Goal: Information Seeking & Learning: Learn about a topic

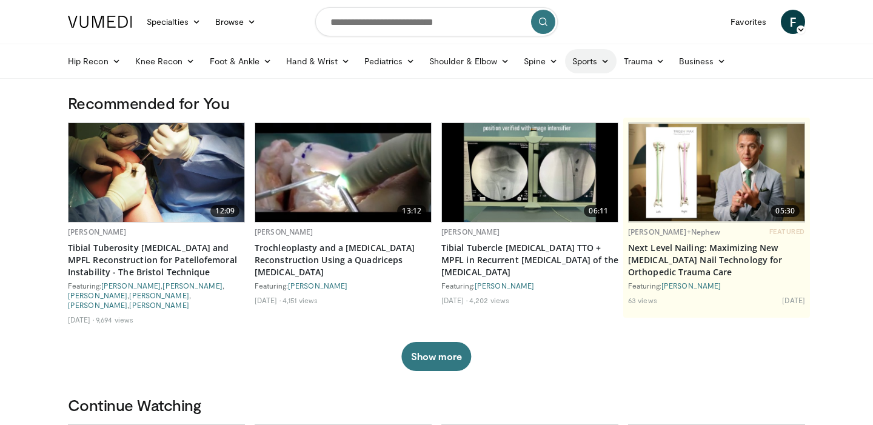
click at [605, 59] on icon at bounding box center [605, 61] width 8 height 8
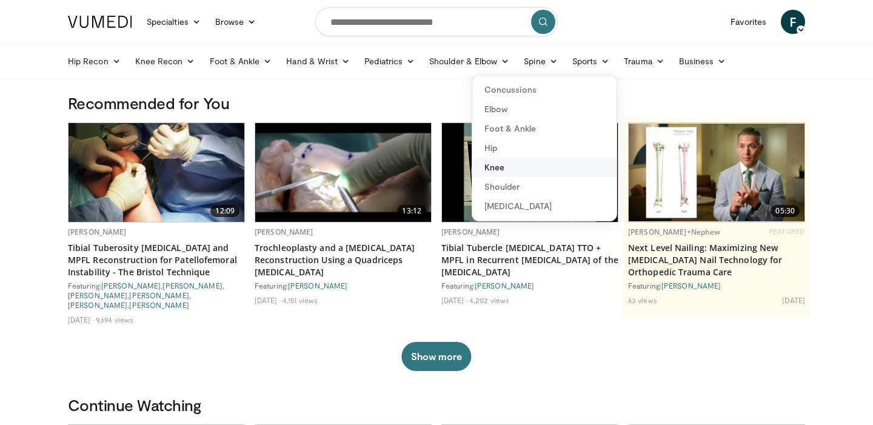
click at [513, 164] on link "Knee" at bounding box center [544, 167] width 144 height 19
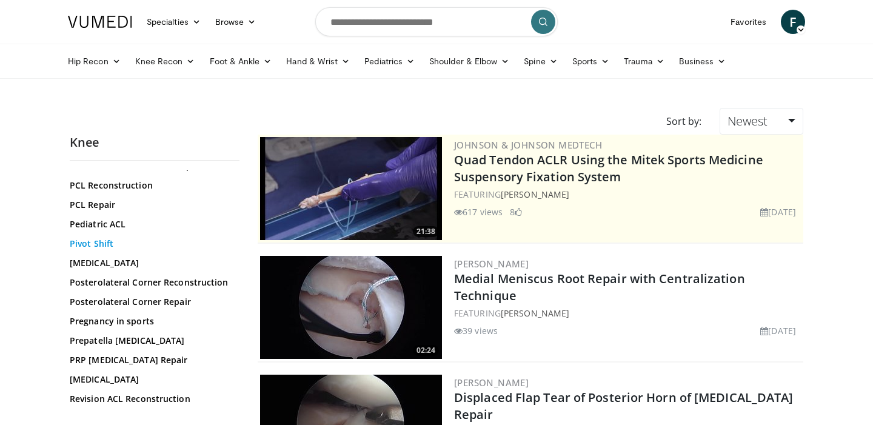
scroll to position [1259, 0]
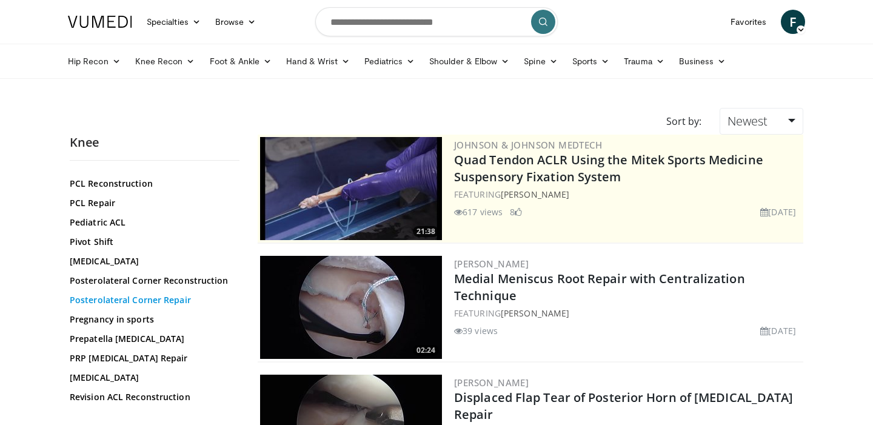
click at [130, 306] on link "Posterolateral Corner Repair" at bounding box center [152, 300] width 164 height 12
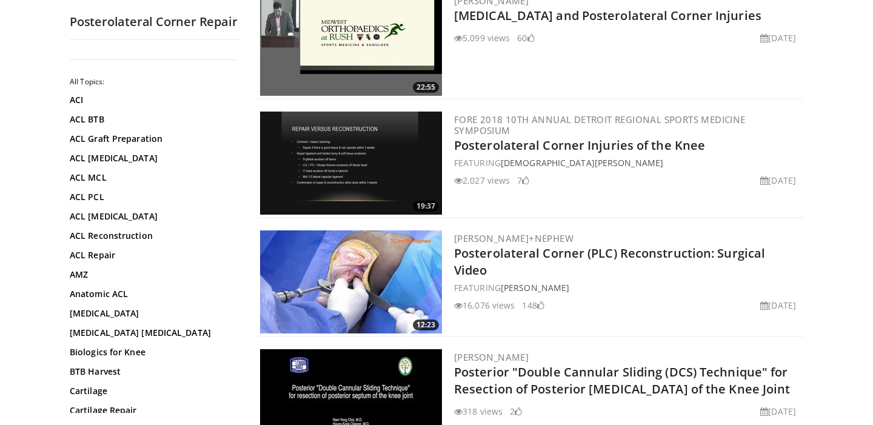
scroll to position [889, 0]
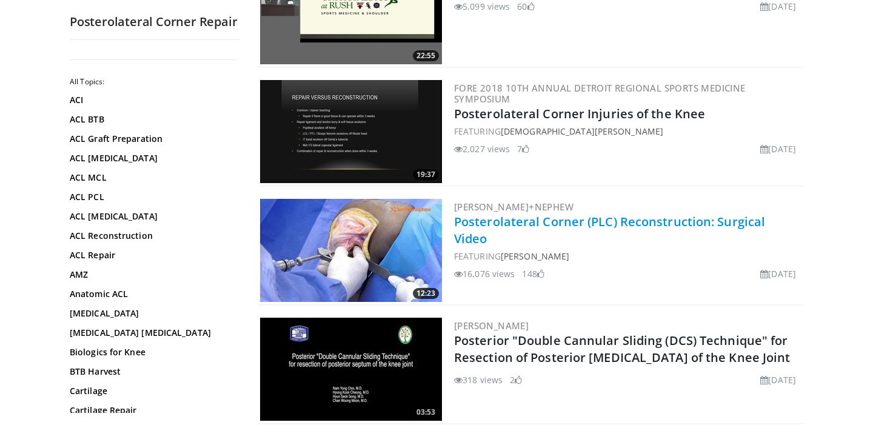
click at [621, 224] on link "Posterolateral Corner (PLC) Reconstruction: Surgical Video" at bounding box center [609, 229] width 311 height 33
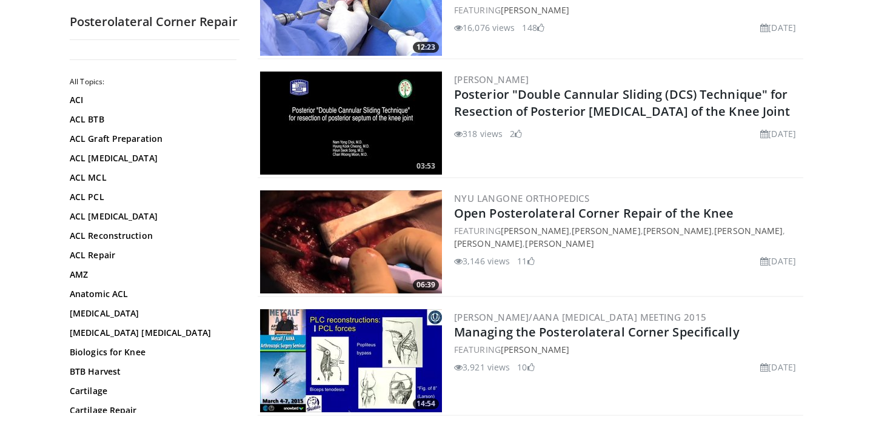
scroll to position [1135, 0]
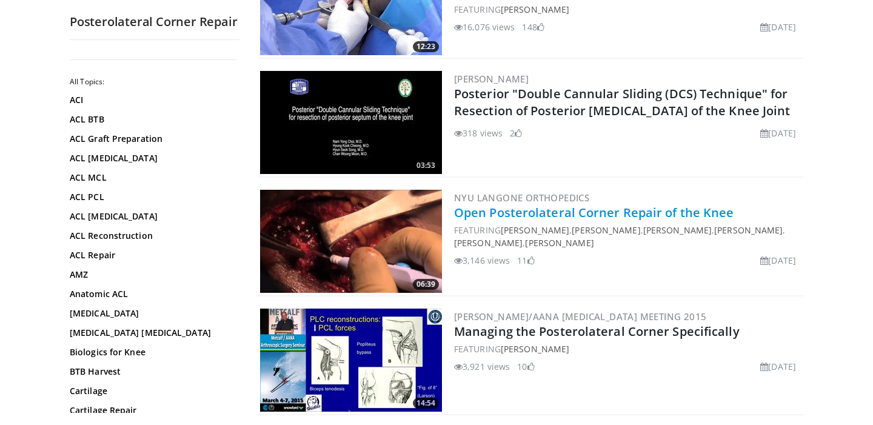
click at [602, 208] on link "Open Posterolateral Corner Repair of the Knee" at bounding box center [594, 212] width 280 height 16
click at [582, 217] on link "Open Posterolateral Corner Repair of the Knee" at bounding box center [594, 212] width 280 height 16
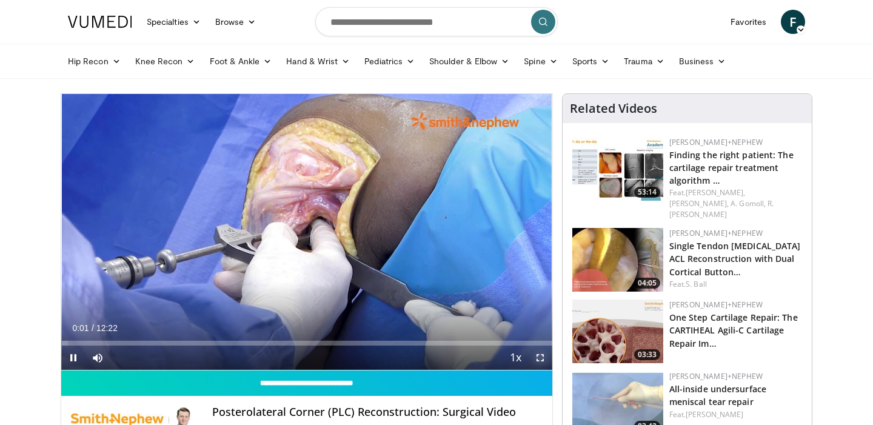
click at [536, 353] on span "Video Player" at bounding box center [540, 357] width 24 height 24
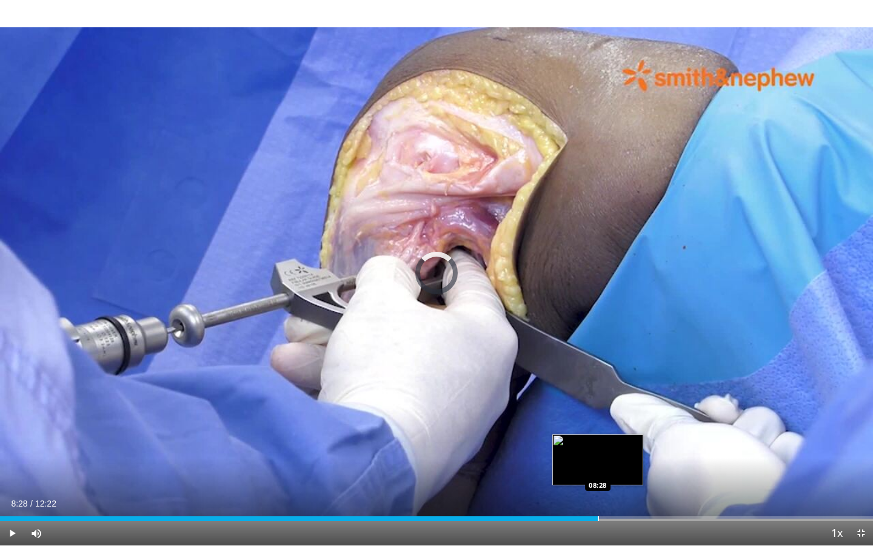
click at [598, 424] on div "Progress Bar" at bounding box center [598, 518] width 1 height 5
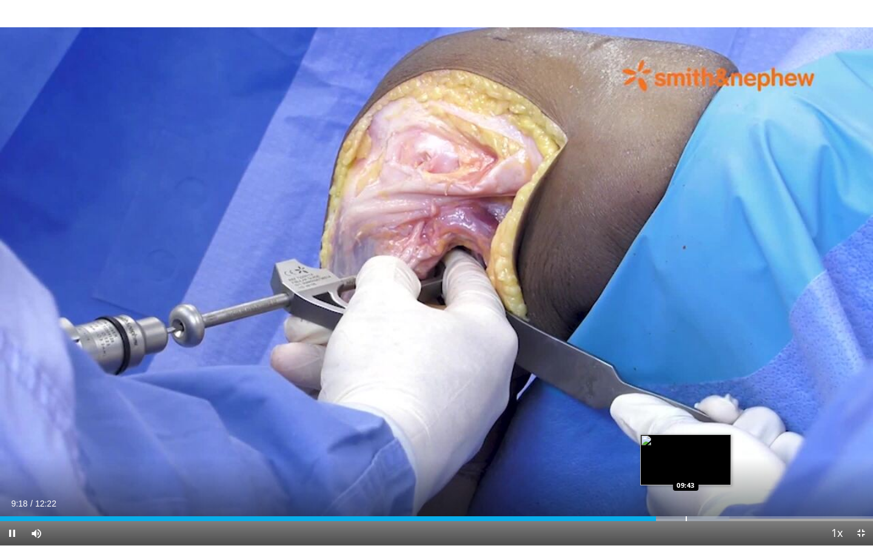
click at [686, 424] on div "Progress Bar" at bounding box center [686, 518] width 1 height 5
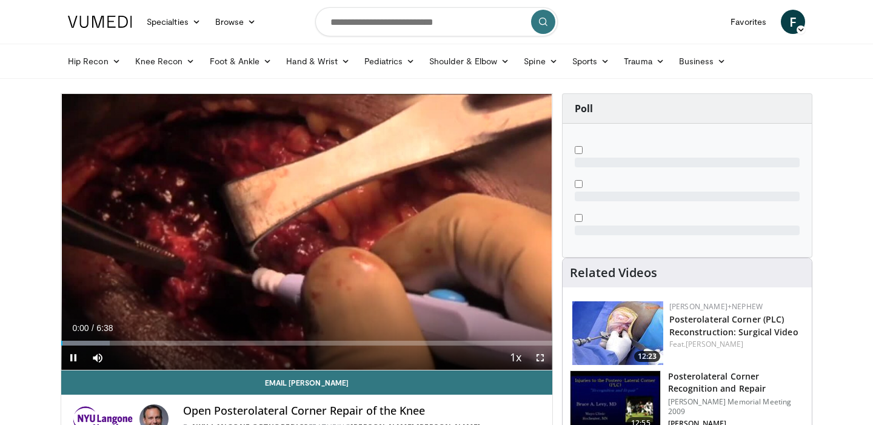
click at [540, 358] on span "Video Player" at bounding box center [540, 357] width 24 height 24
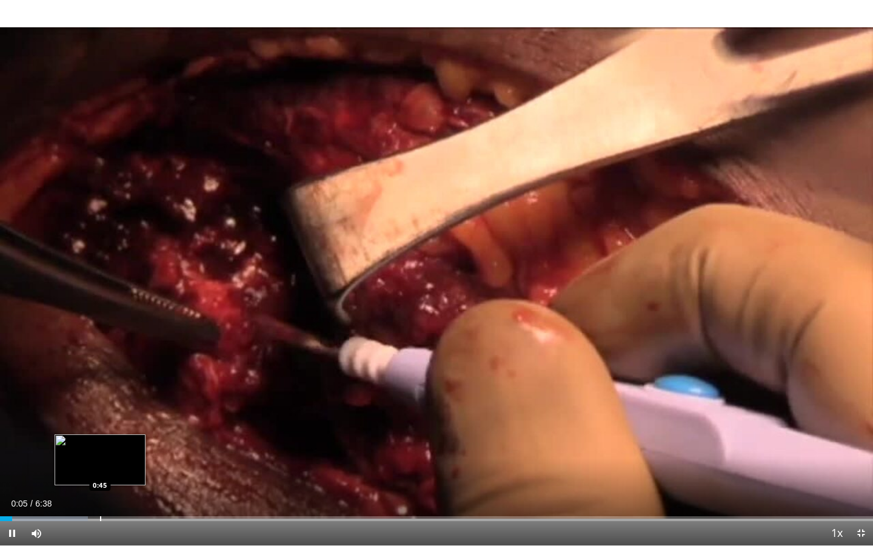
click at [101, 424] on div "Progress Bar" at bounding box center [100, 518] width 1 height 5
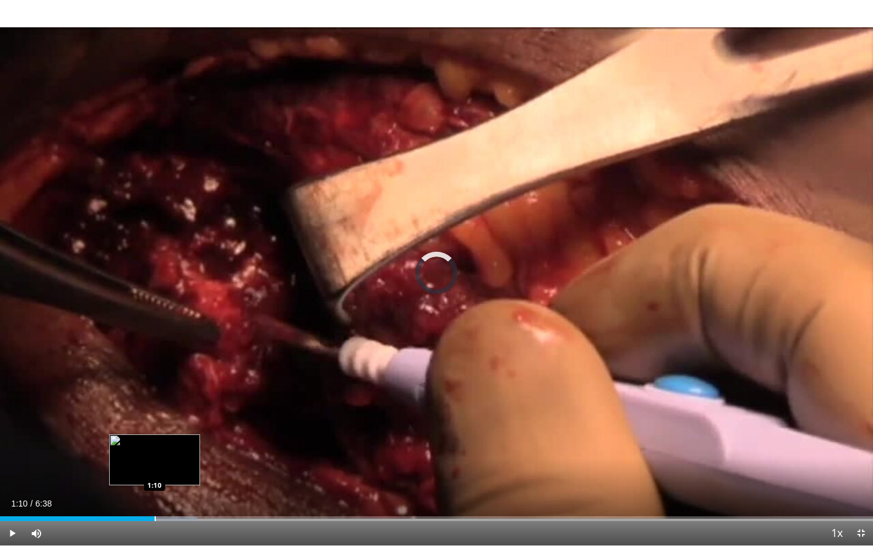
click at [155, 424] on div "Loaded : 22.61% 0:49 1:10" at bounding box center [436, 515] width 873 height 12
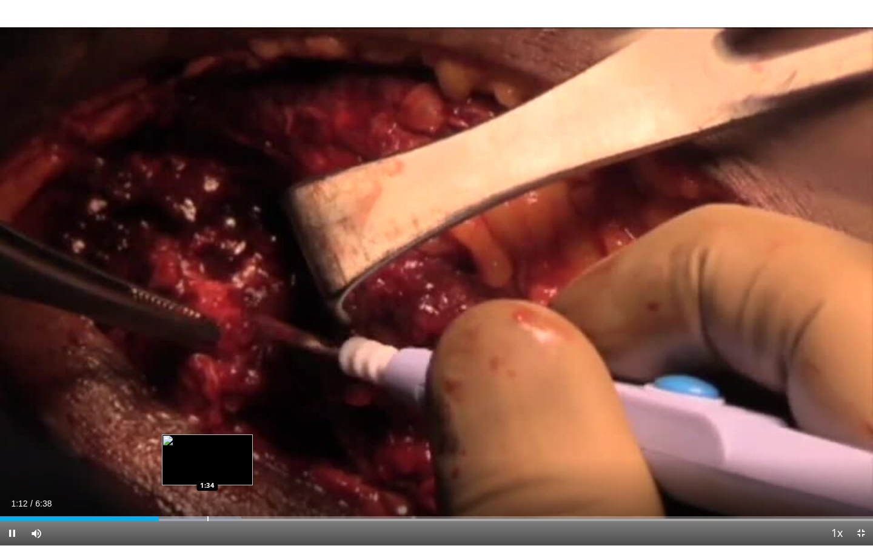
click at [207, 424] on div "Loaded : 27.63% 1:12 1:34" at bounding box center [436, 515] width 873 height 12
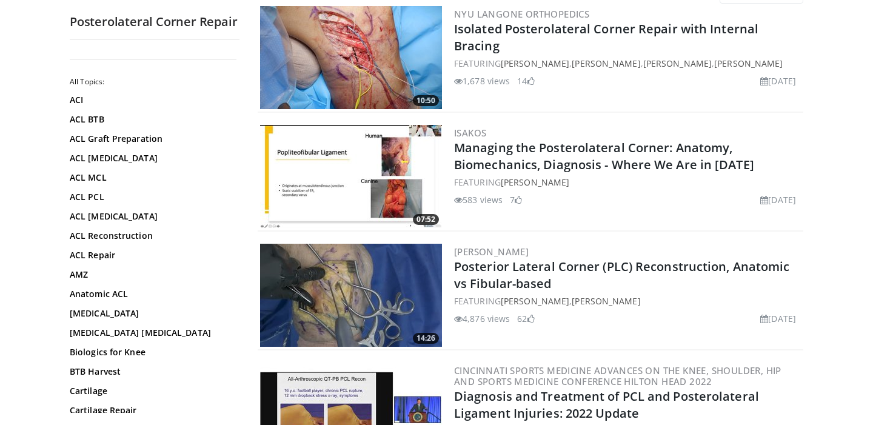
scroll to position [132, 0]
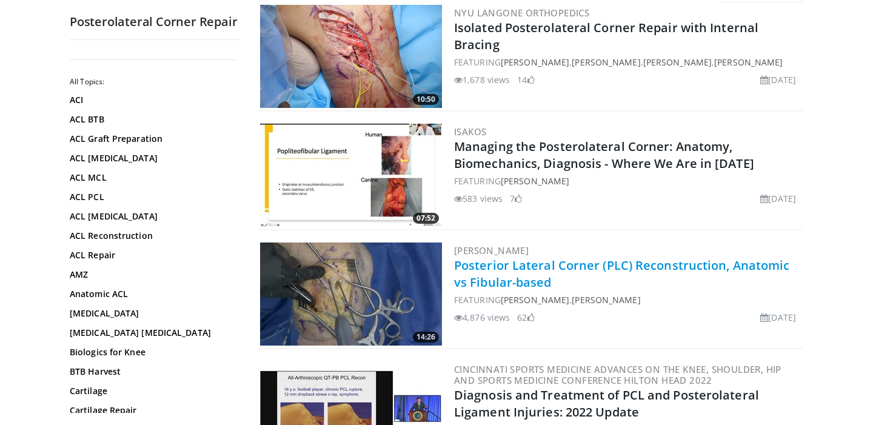
click at [567, 270] on link "Posterior Lateral Corner (PLC) Reconstruction, Anatomic vs Fibular-based" at bounding box center [622, 273] width 336 height 33
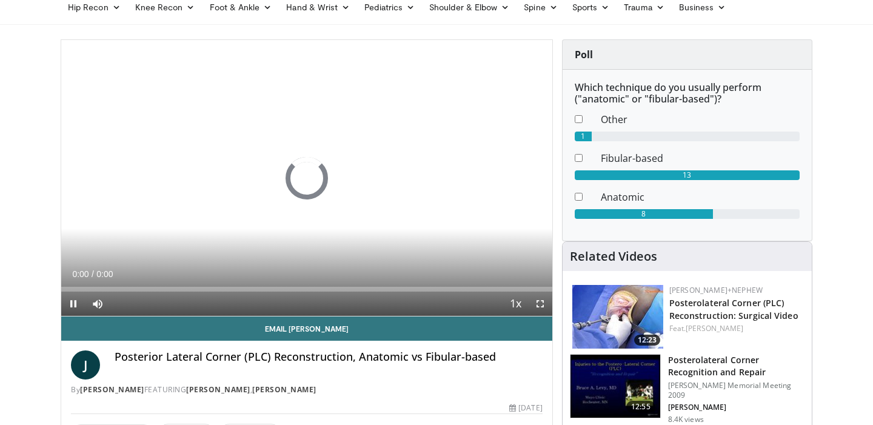
scroll to position [72, 0]
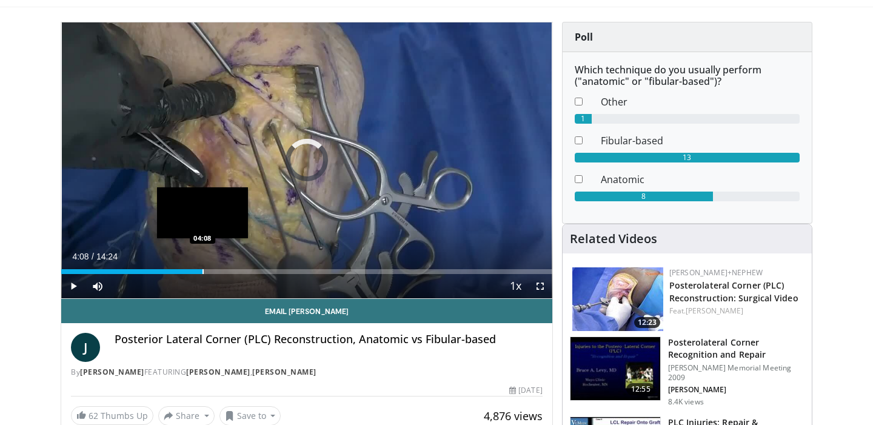
click at [202, 269] on div "Progress Bar" at bounding box center [202, 271] width 1 height 5
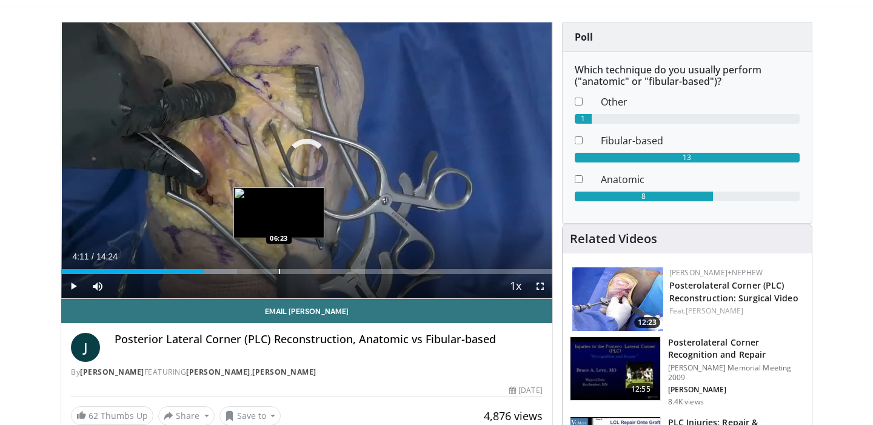
click at [278, 270] on div "Loaded : 35.84% 04:11 06:23" at bounding box center [306, 271] width 491 height 5
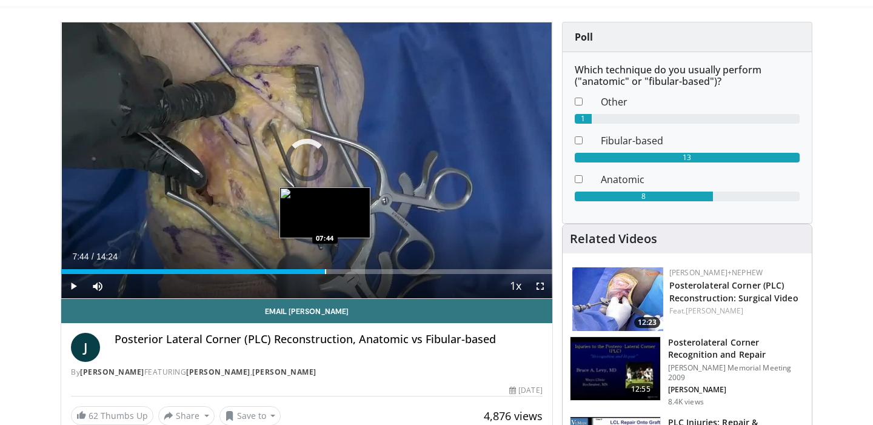
click at [325, 273] on div "Progress Bar" at bounding box center [325, 271] width 1 height 5
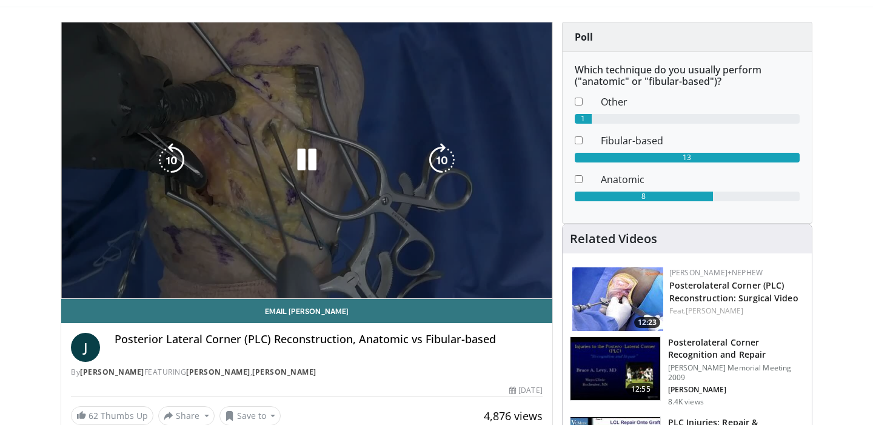
click at [361, 272] on div "10 seconds Tap to unmute" at bounding box center [306, 160] width 491 height 276
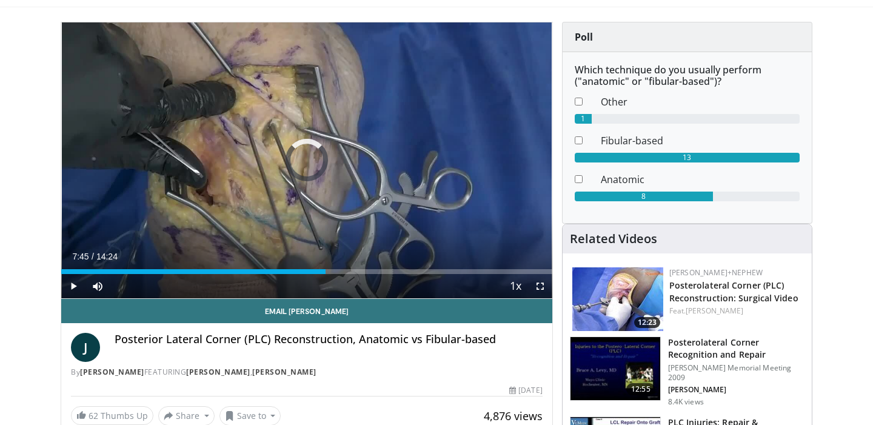
click at [422, 273] on div "Progress Bar" at bounding box center [422, 271] width 1 height 5
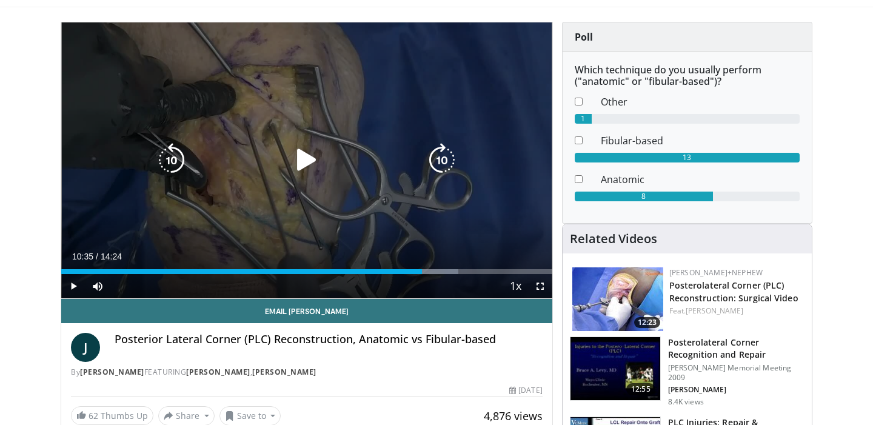
click at [310, 158] on icon "Video Player" at bounding box center [307, 160] width 34 height 34
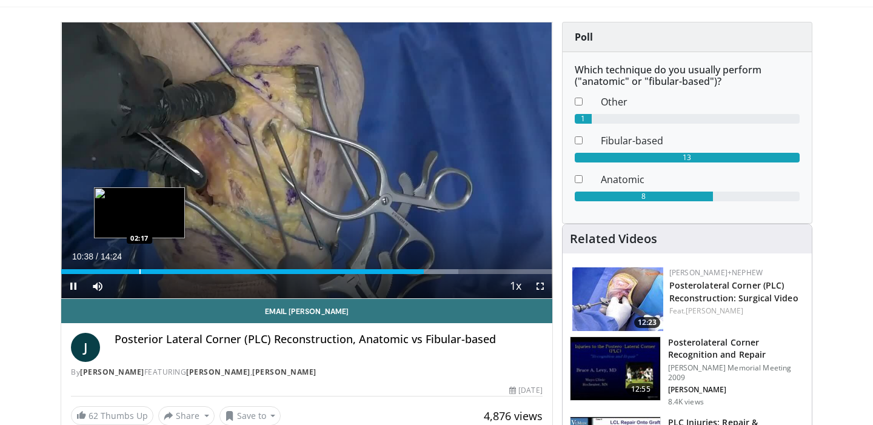
click at [139, 268] on div "Loaded : 80.93% 10:38 02:17" at bounding box center [306, 268] width 491 height 12
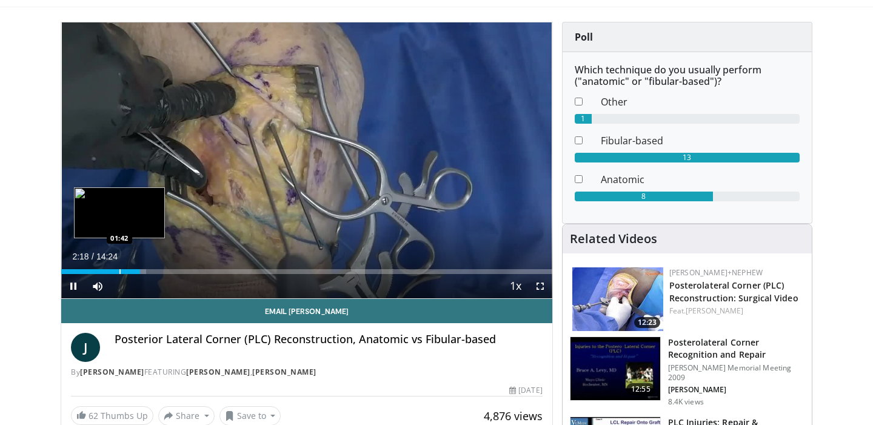
click at [119, 270] on div "Progress Bar" at bounding box center [119, 271] width 1 height 5
click at [95, 272] on div "Loaded : 0.00% 01:42 01:00" at bounding box center [306, 271] width 491 height 5
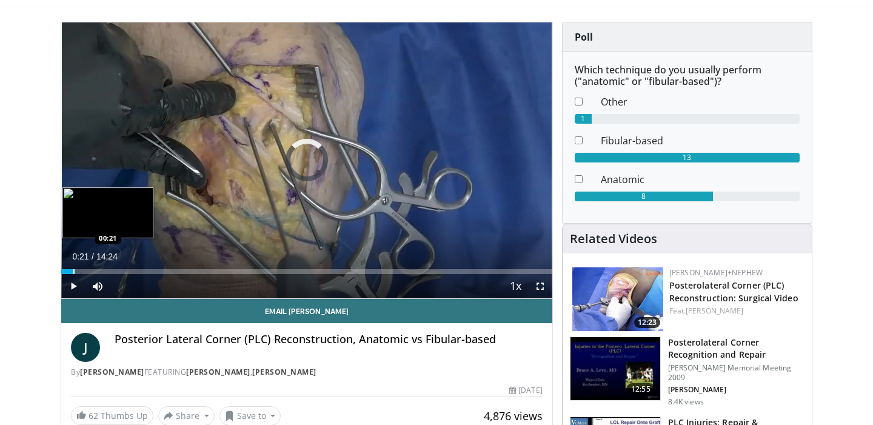
click at [73, 272] on div "Progress Bar" at bounding box center [73, 271] width 1 height 5
click at [81, 272] on div "Progress Bar" at bounding box center [81, 271] width 1 height 5
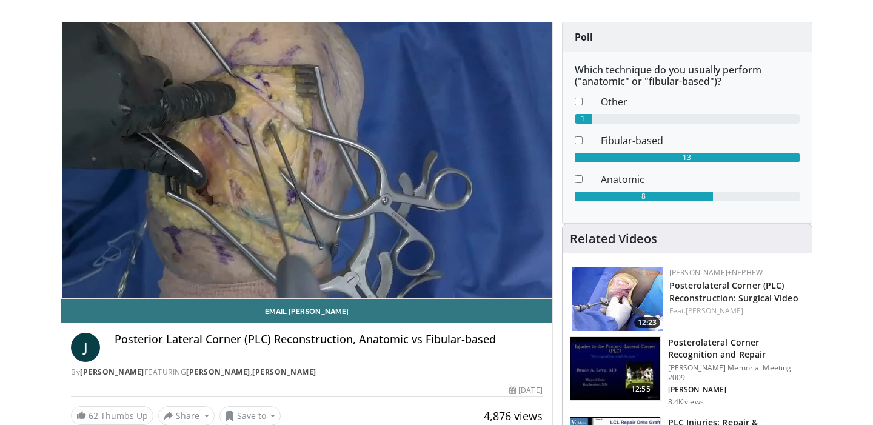
click at [78, 272] on div "10 seconds Tap to unmute" at bounding box center [306, 160] width 491 height 276
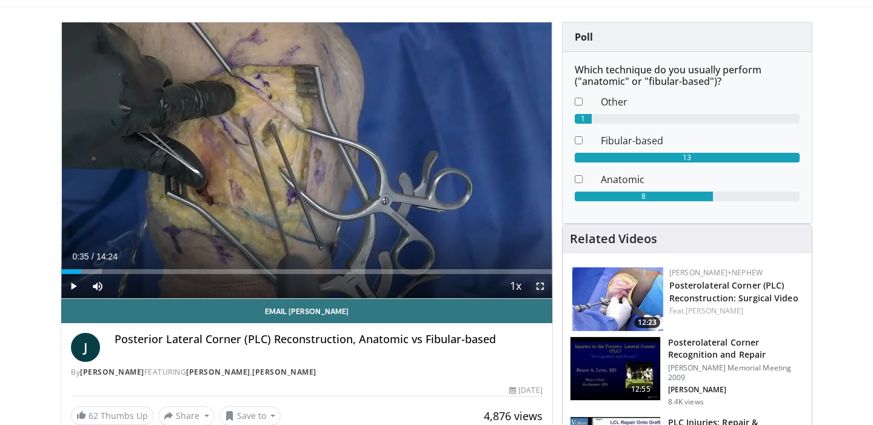
click at [538, 286] on span "Video Player" at bounding box center [540, 286] width 24 height 24
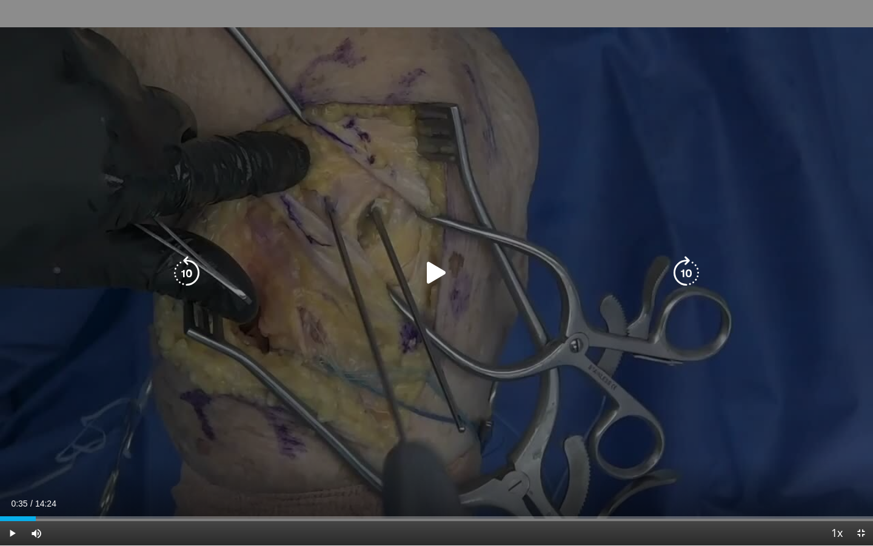
click at [441, 271] on icon "Video Player" at bounding box center [436, 273] width 34 height 34
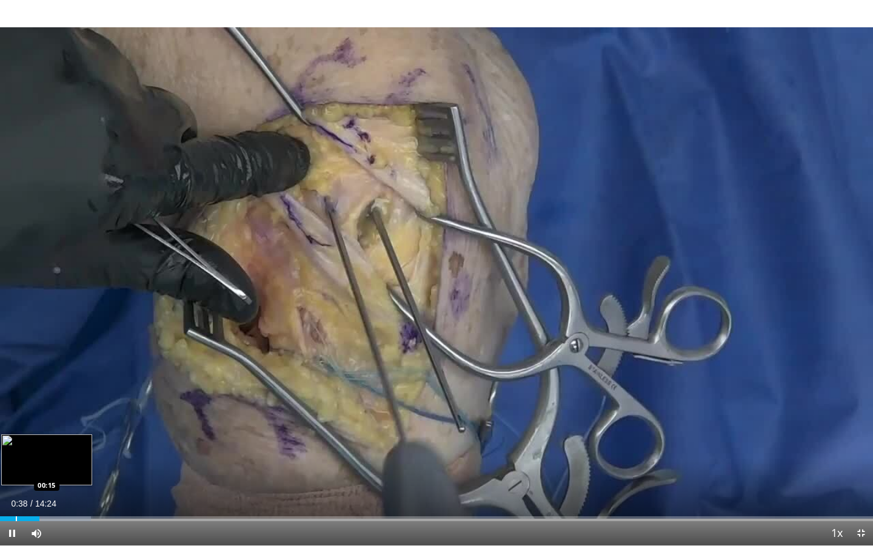
click at [16, 424] on div "Progress Bar" at bounding box center [16, 518] width 1 height 5
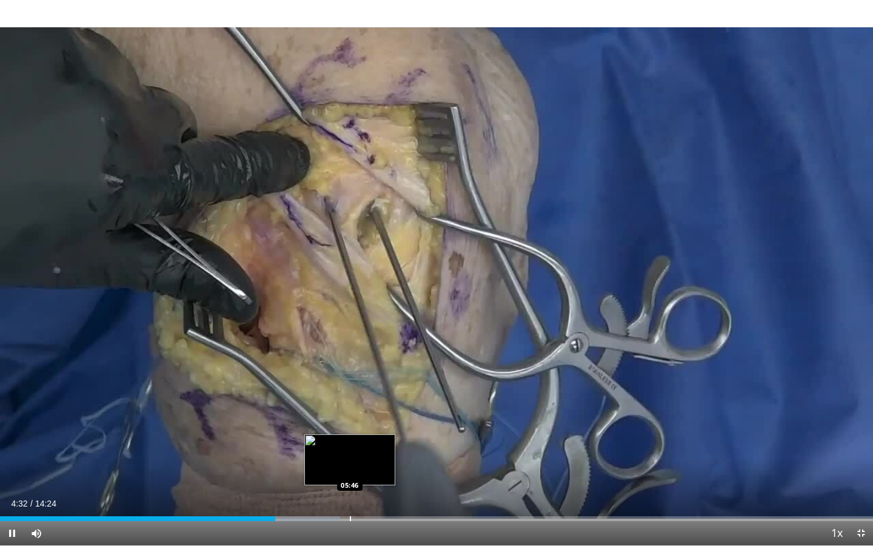
click at [350, 424] on div "Progress Bar" at bounding box center [350, 518] width 1 height 5
click at [338, 424] on div "Progress Bar" at bounding box center [338, 518] width 1 height 5
click at [332, 424] on div "Progress Bar" at bounding box center [332, 518] width 1 height 5
click at [319, 424] on div "Progress Bar" at bounding box center [319, 518] width 1 height 5
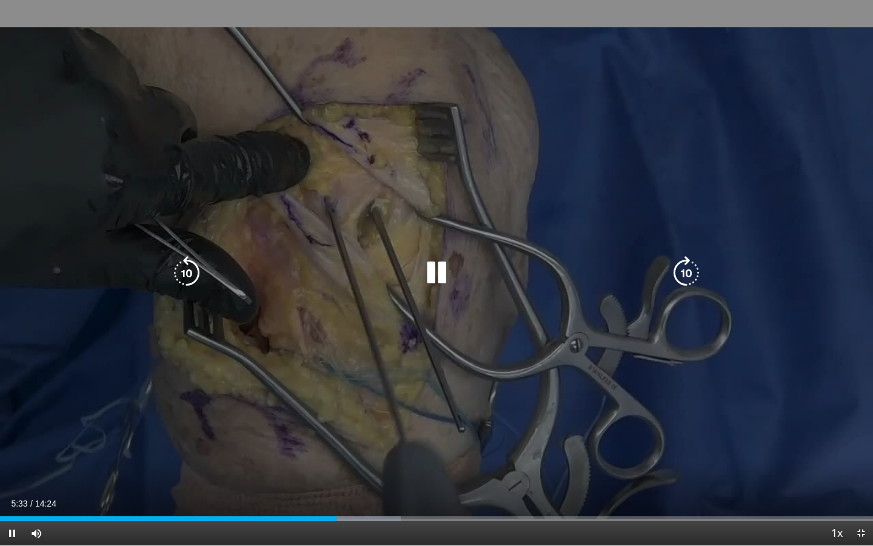
click at [439, 275] on icon "Video Player" at bounding box center [436, 273] width 34 height 34
click at [439, 278] on icon "Video Player" at bounding box center [436, 273] width 34 height 34
click at [615, 164] on div "10 seconds Tap to unmute" at bounding box center [436, 272] width 873 height 545
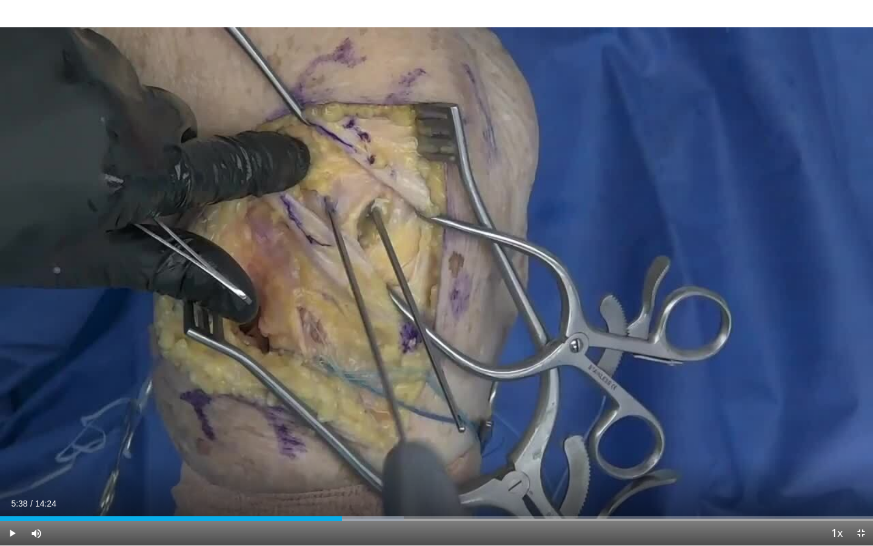
click at [615, 164] on div "10 seconds Tap to unmute" at bounding box center [436, 272] width 873 height 545
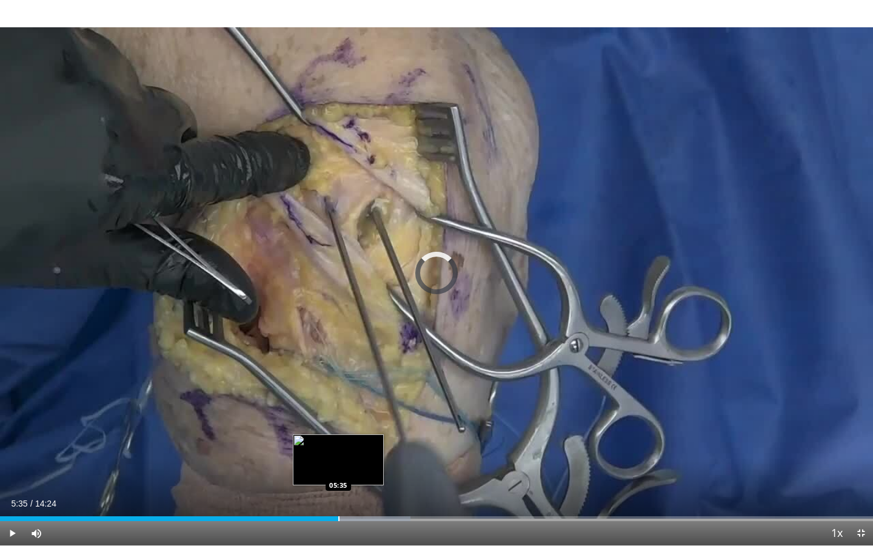
click at [338, 424] on div "Loaded : 47.01% 05:44 05:35" at bounding box center [436, 515] width 873 height 12
click at [315, 424] on div "05:36" at bounding box center [169, 518] width 339 height 5
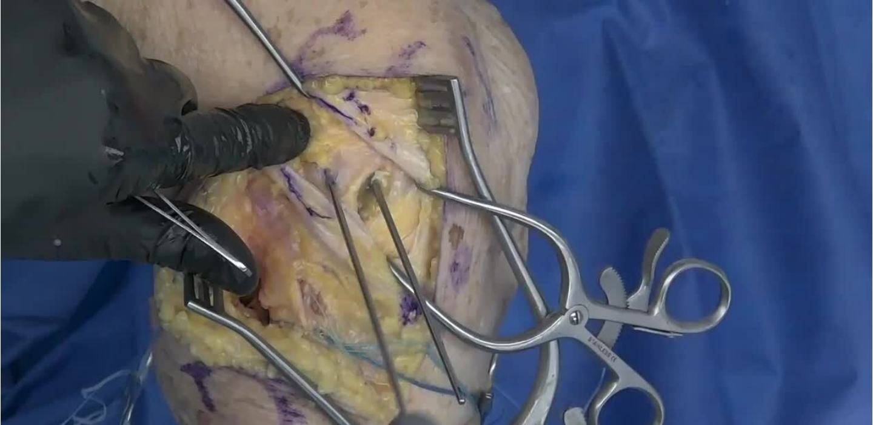
scroll to position [144, 0]
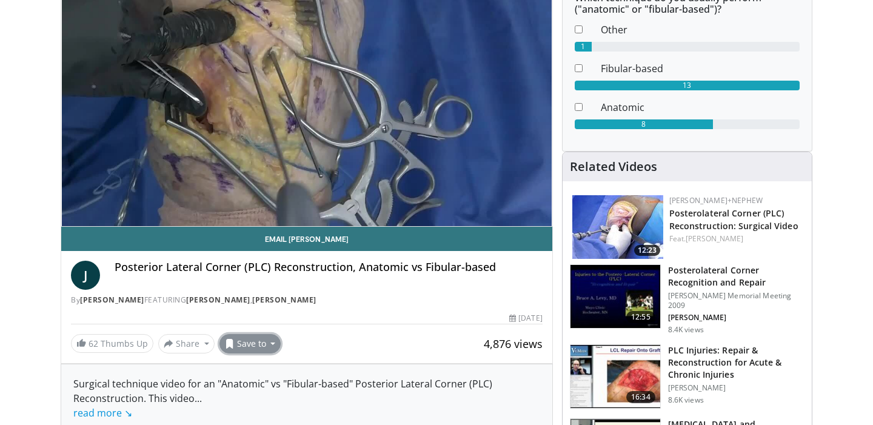
click at [270, 341] on button "Save to" at bounding box center [250, 343] width 62 height 19
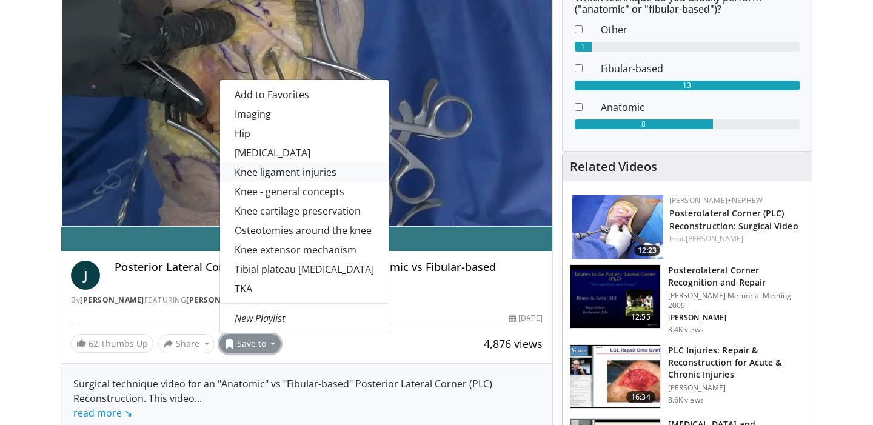
click at [301, 176] on link "Knee ligament injuries" at bounding box center [304, 171] width 169 height 19
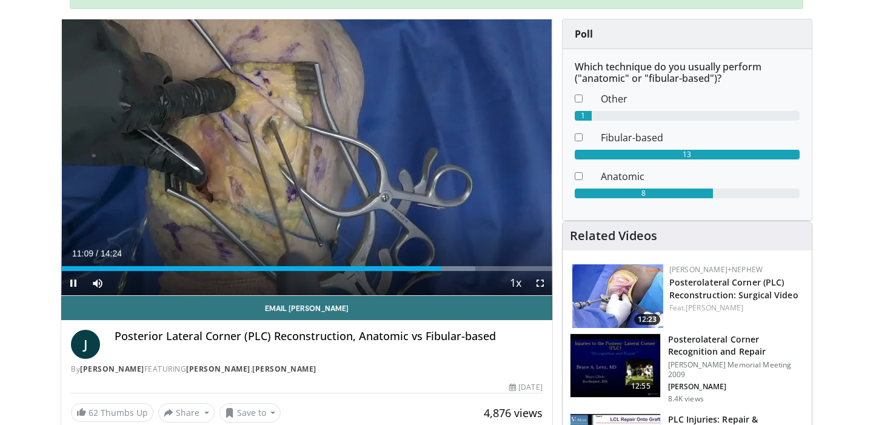
scroll to position [0, 0]
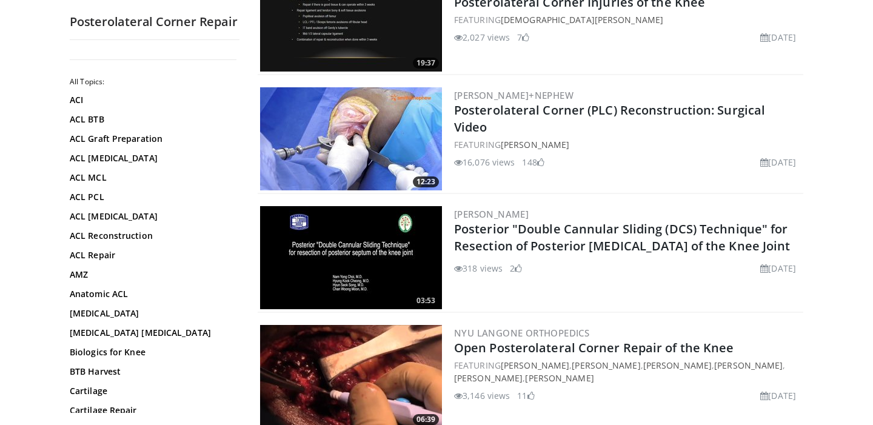
scroll to position [1030, 0]
